Goal: Check status: Check status

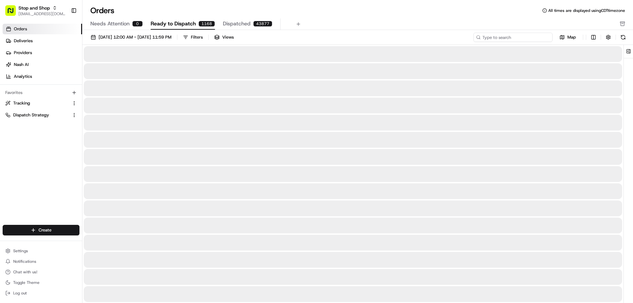
click at [513, 40] on input at bounding box center [512, 37] width 79 height 9
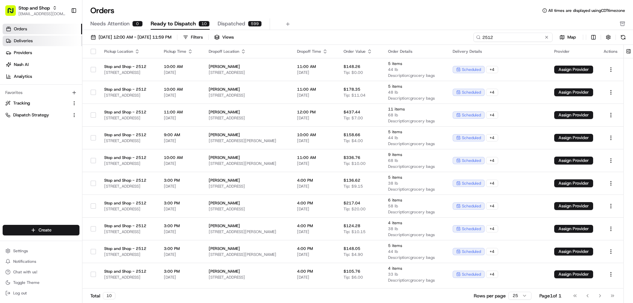
type input "2512"
click at [33, 42] on link "Deliveries" at bounding box center [42, 41] width 79 height 11
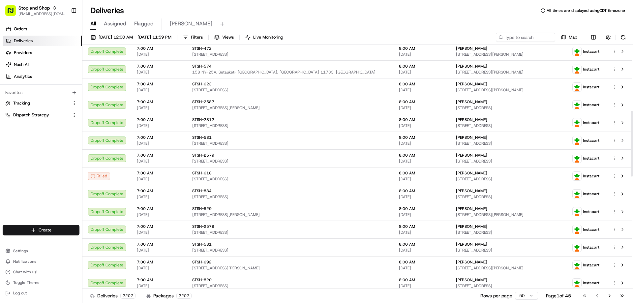
drag, startPoint x: 632, startPoint y: 224, endPoint x: 632, endPoint y: 137, distance: 87.0
click at [632, 137] on div at bounding box center [631, 166] width 3 height 243
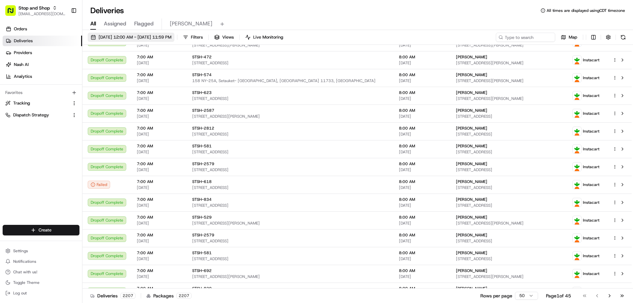
click at [164, 39] on span "[DATE] 12:00 AM - [DATE] 11:59 PM" at bounding box center [135, 37] width 73 height 6
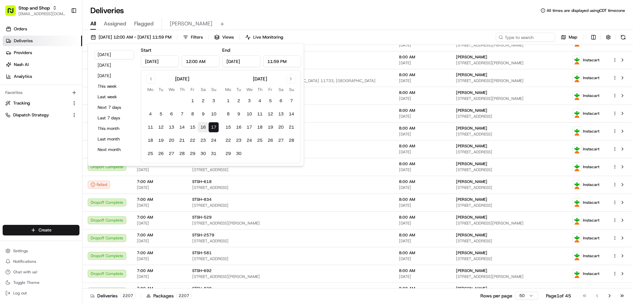
click at [206, 128] on button "16" at bounding box center [203, 127] width 11 height 11
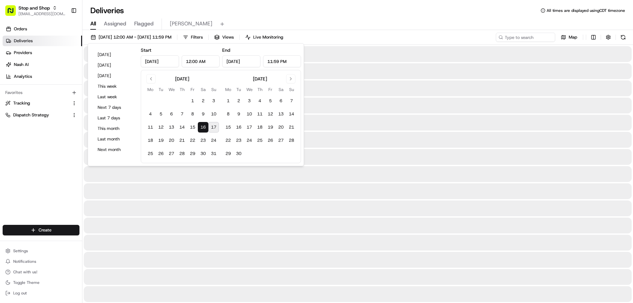
type input "[DATE]"
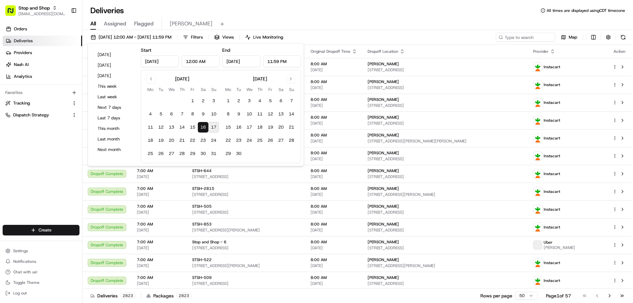
click at [393, 23] on div "All Assigned Flagged [PERSON_NAME]" at bounding box center [357, 24] width 550 height 12
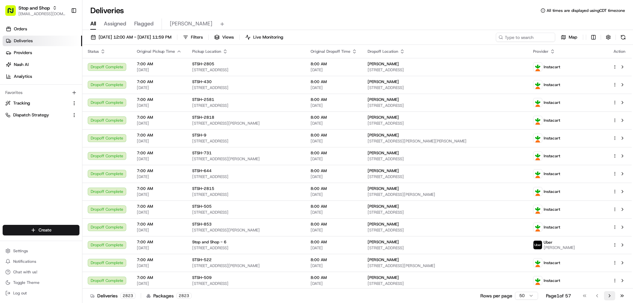
click at [611, 297] on button "Go to next page" at bounding box center [609, 295] width 11 height 9
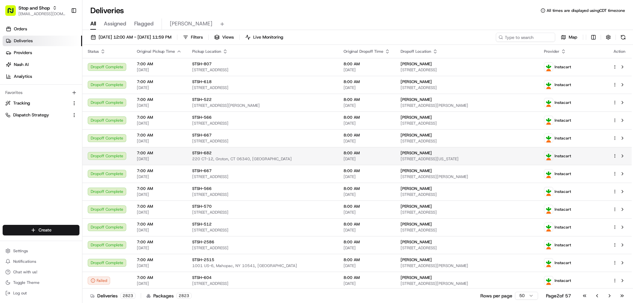
drag, startPoint x: 586, startPoint y: 296, endPoint x: 452, endPoint y: 163, distance: 188.5
click at [452, 163] on div "Status Original Pickup Time Pickup Location Original Dropoff Time Dropoff Locat…" at bounding box center [357, 174] width 550 height 259
click at [203, 38] on span "Filters" at bounding box center [197, 37] width 12 height 6
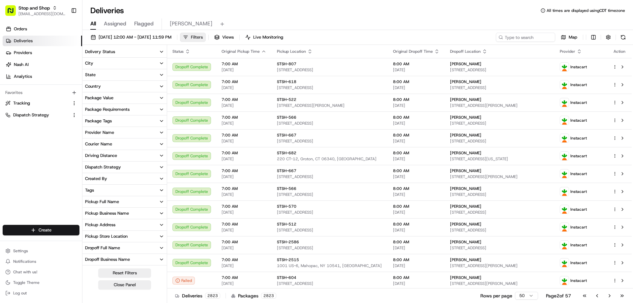
click at [203, 38] on span "Filters" at bounding box center [197, 37] width 12 height 6
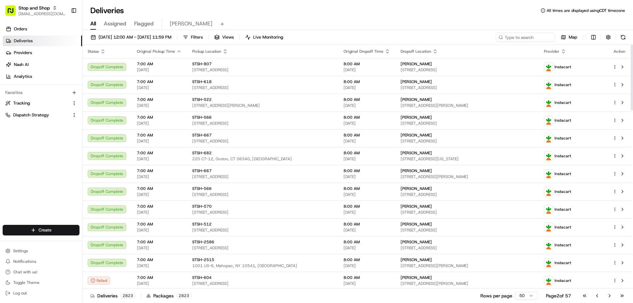
click at [178, 53] on icon "button" at bounding box center [178, 51] width 5 height 5
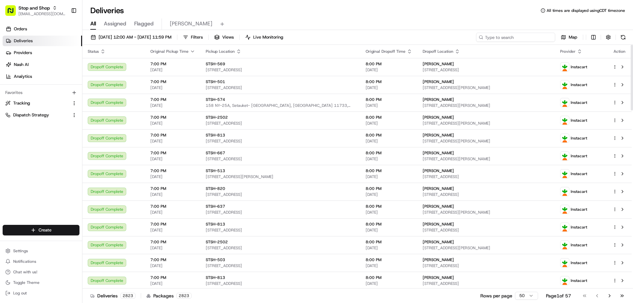
click at [527, 39] on input at bounding box center [515, 37] width 79 height 9
type input "2512"
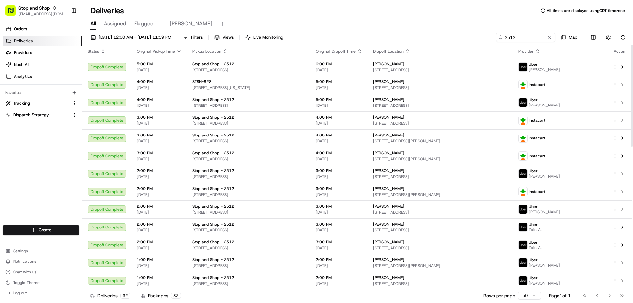
click at [178, 51] on icon "button" at bounding box center [179, 51] width 3 height 1
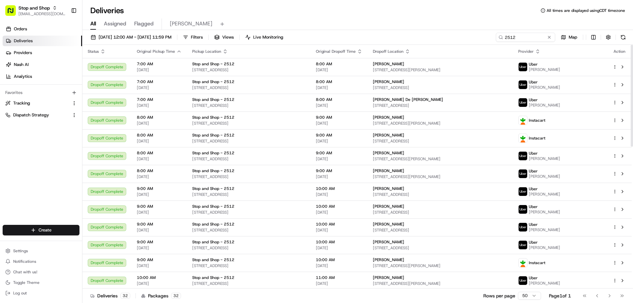
click at [178, 52] on icon "button" at bounding box center [178, 51] width 5 height 5
